Goal: Task Accomplishment & Management: Manage account settings

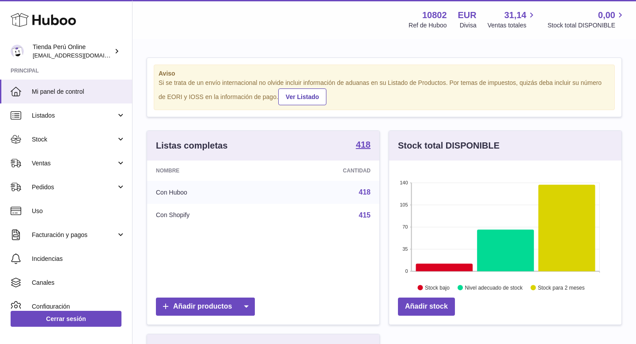
scroll to position [138, 232]
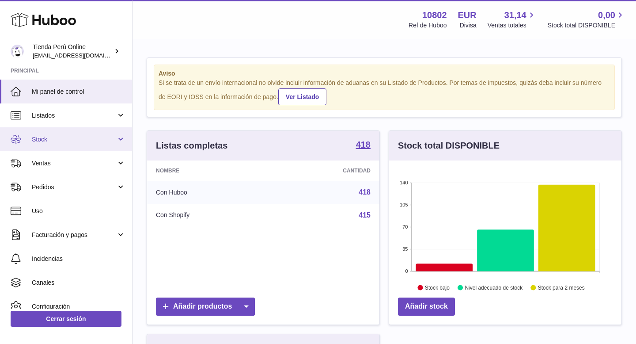
click at [64, 135] on span "Stock" at bounding box center [74, 139] width 84 height 8
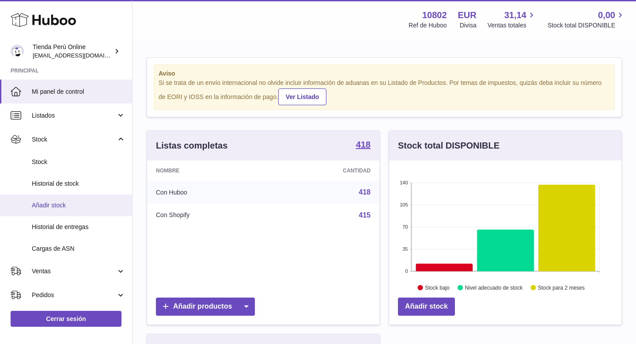
click at [73, 208] on span "Añadir stock" at bounding box center [79, 205] width 94 height 8
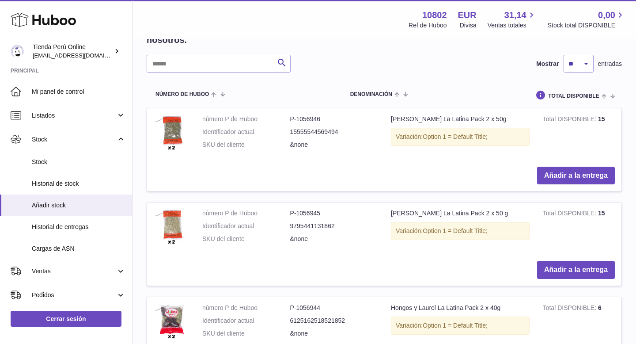
scroll to position [140, 0]
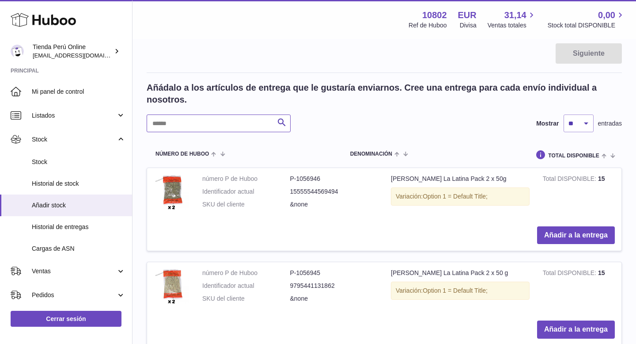
click at [168, 123] on input "text" at bounding box center [219, 123] width 144 height 18
paste input "**********"
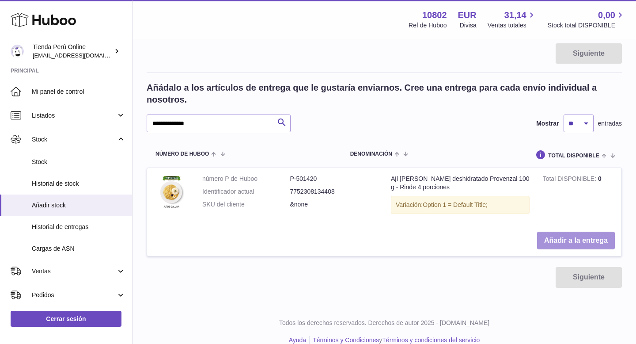
click at [582, 240] on button "Añadir a la entrega" at bounding box center [576, 240] width 78 height 18
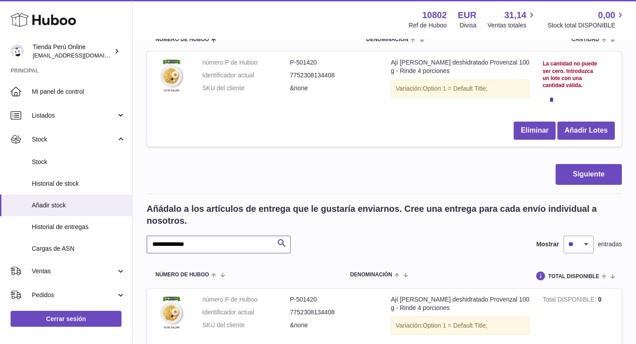
drag, startPoint x: 198, startPoint y: 248, endPoint x: 151, endPoint y: 247, distance: 47.2
click at [151, 247] on input "**********" at bounding box center [219, 244] width 144 height 18
paste input "text"
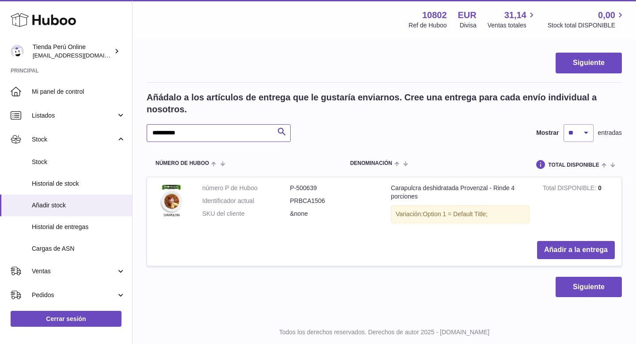
scroll to position [260, 0]
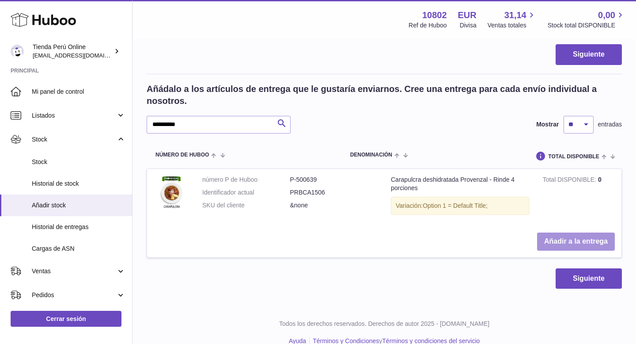
click at [546, 238] on button "Añadir a la entrega" at bounding box center [576, 241] width 78 height 18
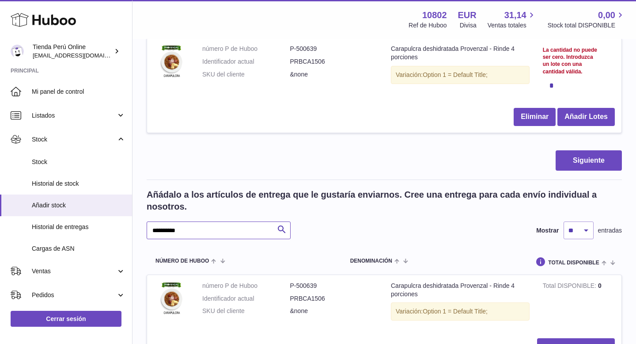
drag, startPoint x: 193, startPoint y: 230, endPoint x: 146, endPoint y: 230, distance: 47.3
click at [145, 230] on div "Crear entrega de existencias: cargue en Huboo los detalles de la entrega y las …" at bounding box center [383, 96] width 503 height 632
paste input "text"
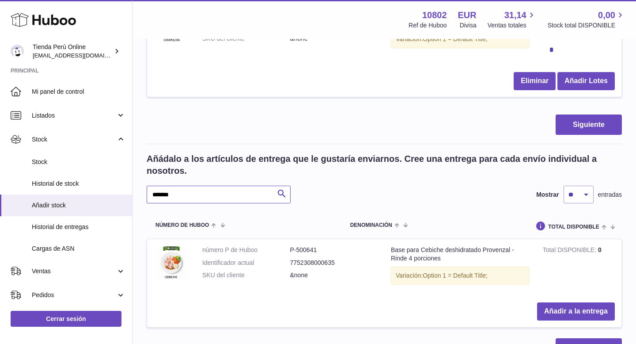
scroll to position [309, 0]
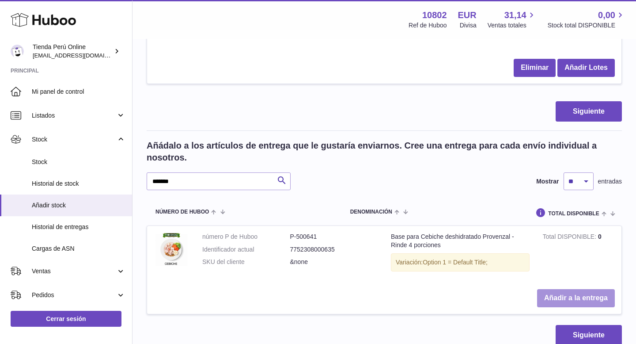
click at [568, 296] on button "Añadir a la entrega" at bounding box center [576, 298] width 78 height 18
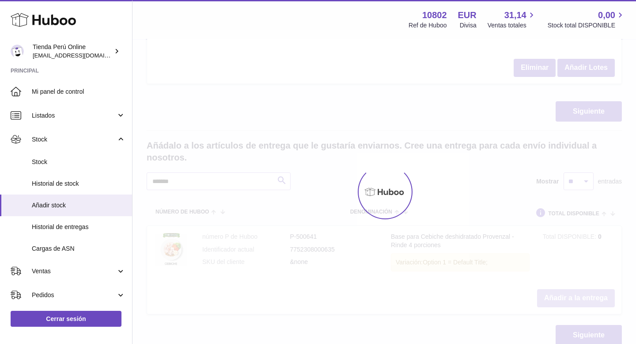
scroll to position [415, 0]
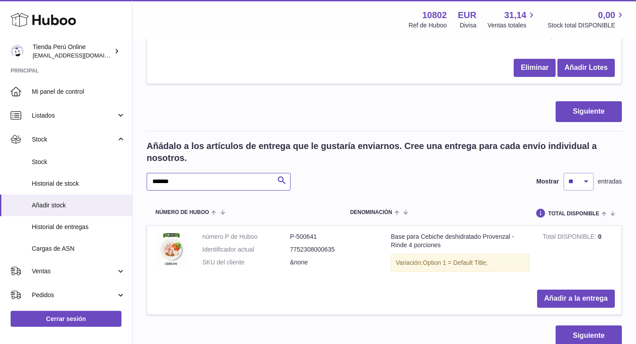
drag, startPoint x: 187, startPoint y: 178, endPoint x: 159, endPoint y: 178, distance: 27.8
click at [159, 178] on input "*******" at bounding box center [219, 182] width 144 height 18
type input "*"
click at [578, 298] on button "Añadir a la entrega" at bounding box center [576, 298] width 78 height 18
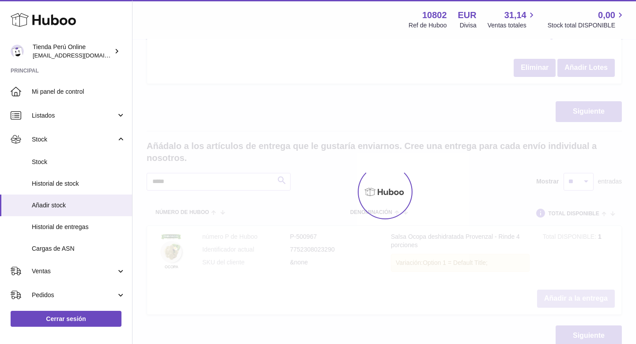
scroll to position [521, 0]
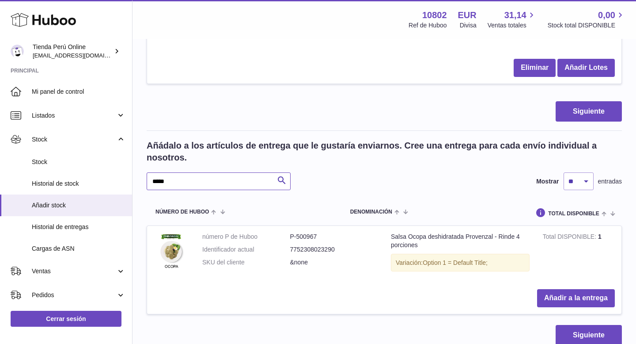
drag, startPoint x: 189, startPoint y: 182, endPoint x: 150, endPoint y: 183, distance: 38.4
click at [149, 182] on input "*****" at bounding box center [219, 181] width 144 height 18
paste input "****"
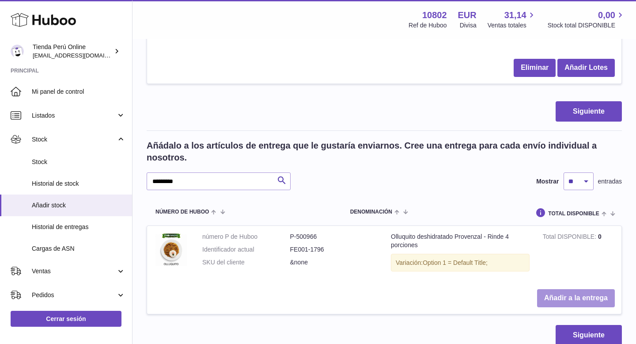
click at [564, 300] on button "Añadir a la entrega" at bounding box center [576, 298] width 78 height 18
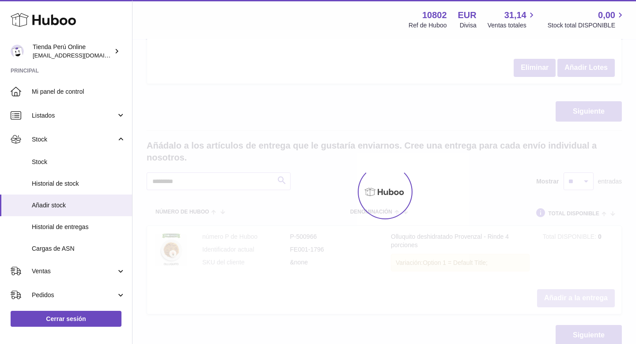
scroll to position [626, 0]
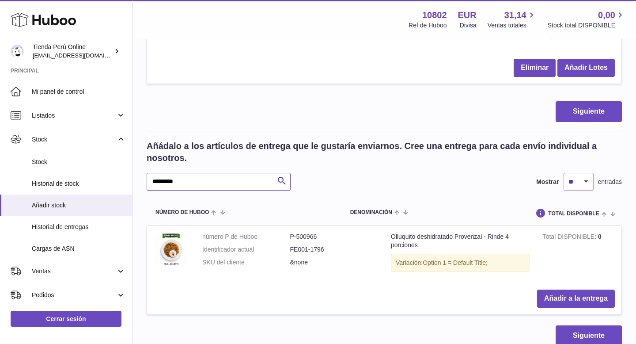
drag, startPoint x: 193, startPoint y: 182, endPoint x: 135, endPoint y: 183, distance: 58.3
paste input "text"
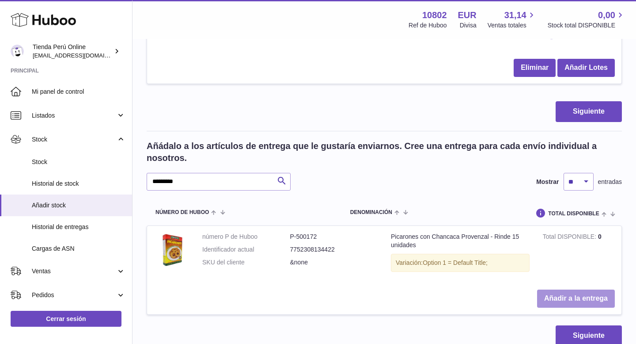
click at [574, 298] on button "Añadir a la entrega" at bounding box center [576, 298] width 78 height 18
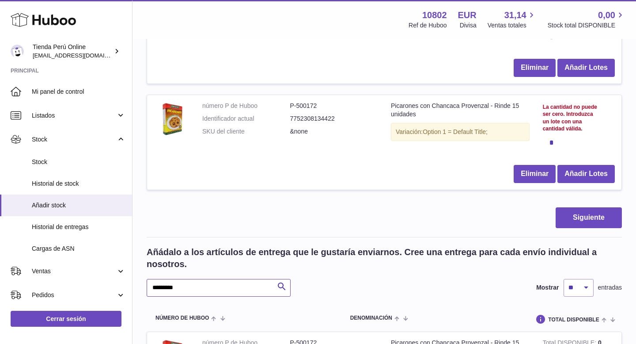
drag, startPoint x: 198, startPoint y: 288, endPoint x: 136, endPoint y: 288, distance: 62.3
paste input "text"
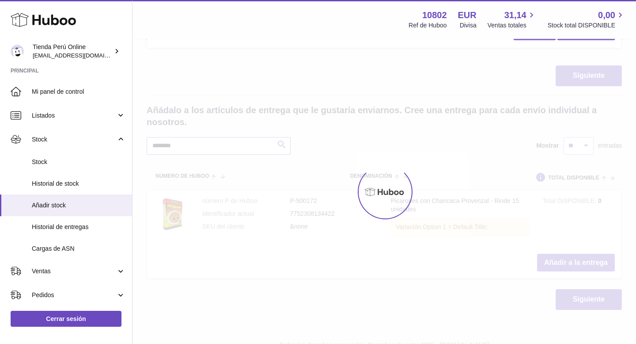
scroll to position [798, 0]
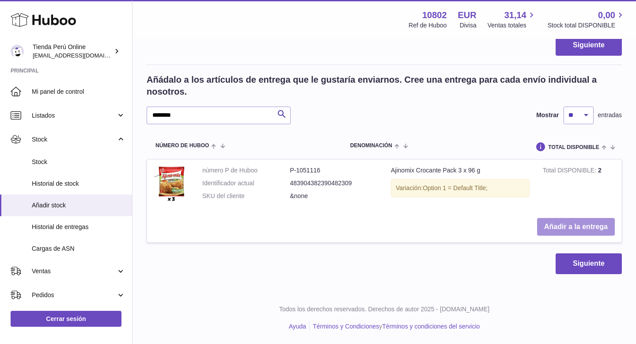
click at [581, 229] on button "Añadir a la entrega" at bounding box center [576, 227] width 78 height 18
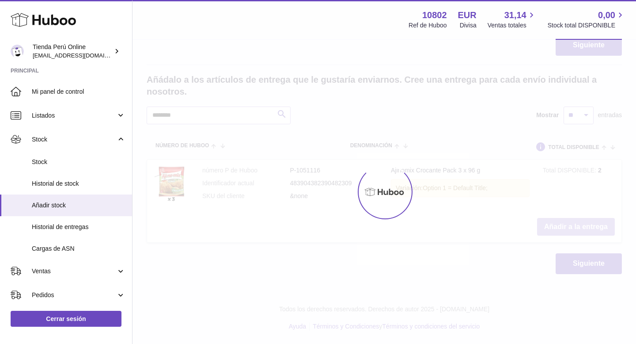
scroll to position [904, 0]
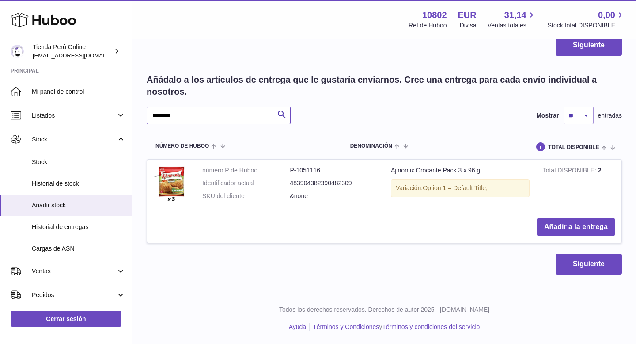
drag, startPoint x: 188, startPoint y: 115, endPoint x: 154, endPoint y: 117, distance: 34.5
click at [152, 117] on input "********" at bounding box center [219, 115] width 144 height 18
paste input "text"
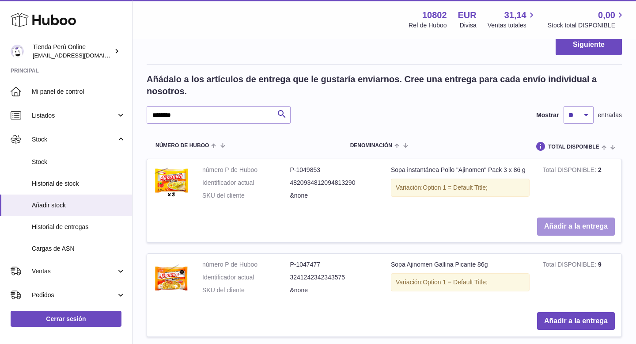
click at [567, 226] on button "Añadir a la entrega" at bounding box center [576, 226] width 78 height 18
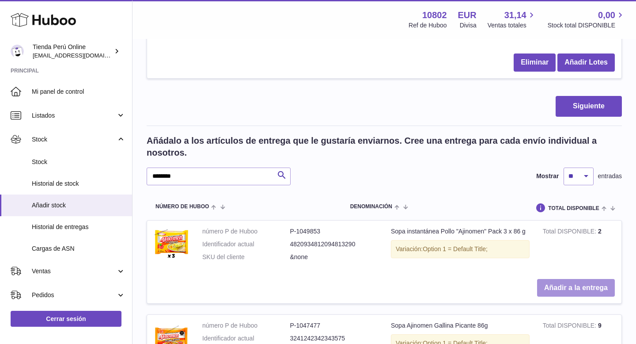
scroll to position [956, 0]
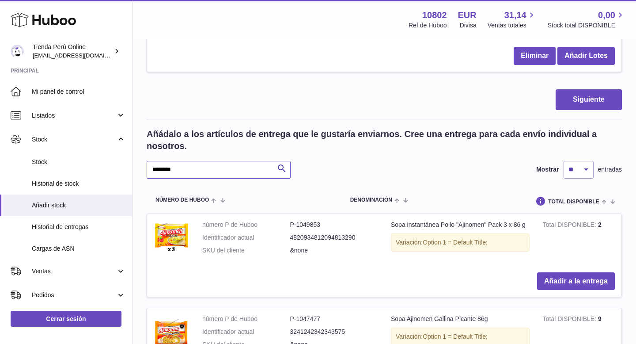
drag, startPoint x: 202, startPoint y: 171, endPoint x: 143, endPoint y: 171, distance: 59.2
paste input "text"
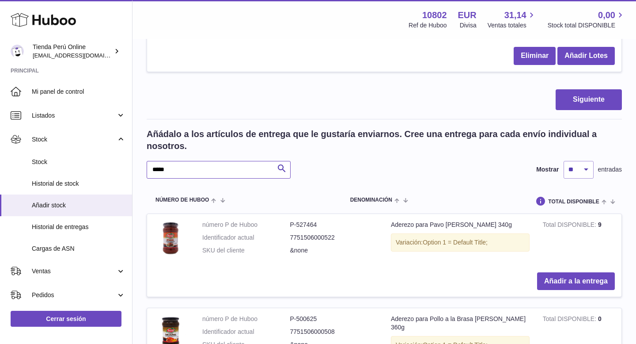
type input "*****"
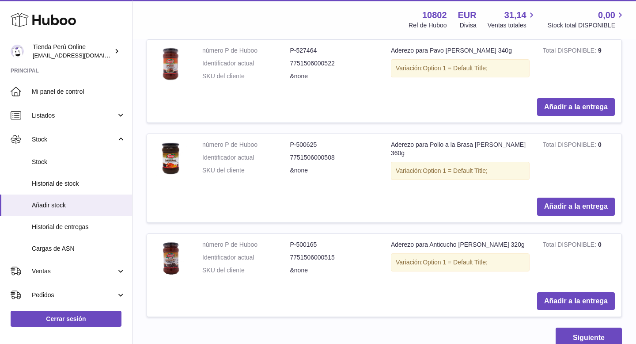
scroll to position [1134, 0]
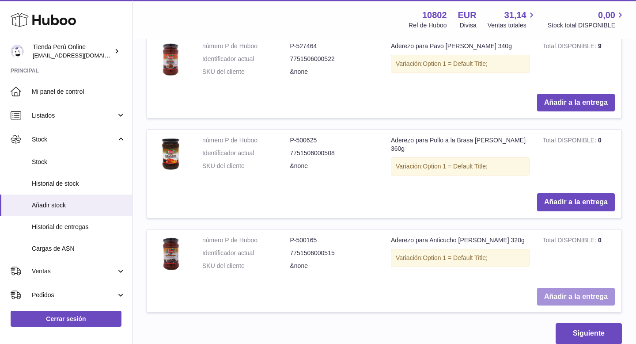
click at [572, 288] on button "Añadir a la entrega" at bounding box center [576, 296] width 78 height 18
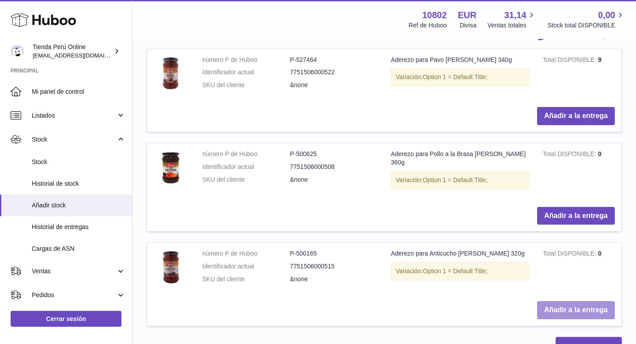
scroll to position [1221, 0]
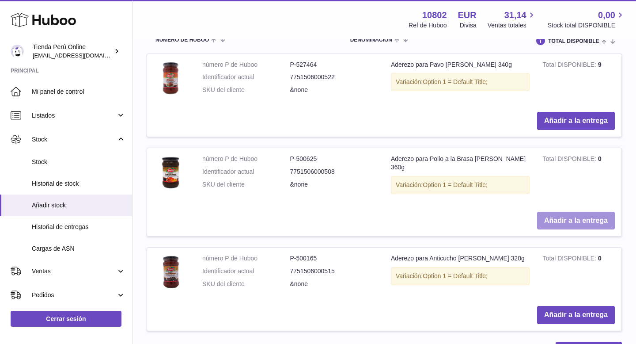
click at [563, 218] on button "Añadir a la entrega" at bounding box center [576, 221] width 78 height 18
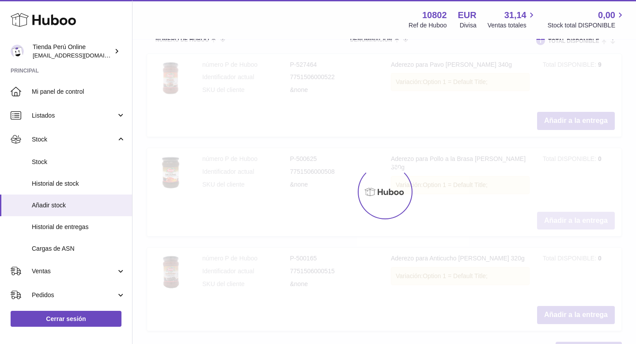
scroll to position [1327, 0]
